Goal: Find contact information: Find contact information

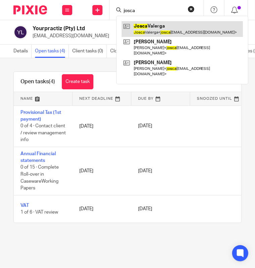
type input "josca"
click at [148, 28] on link at bounding box center [182, 28] width 121 height 15
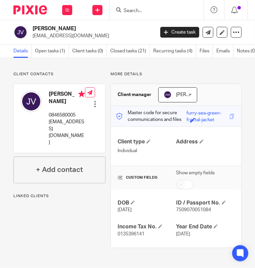
click at [133, 234] on span "0135396141" at bounding box center [131, 234] width 27 height 5
copy span "0135396141"
click at [127, 233] on span "0135396141" at bounding box center [131, 234] width 27 height 5
